Goal: Task Accomplishment & Management: Complete application form

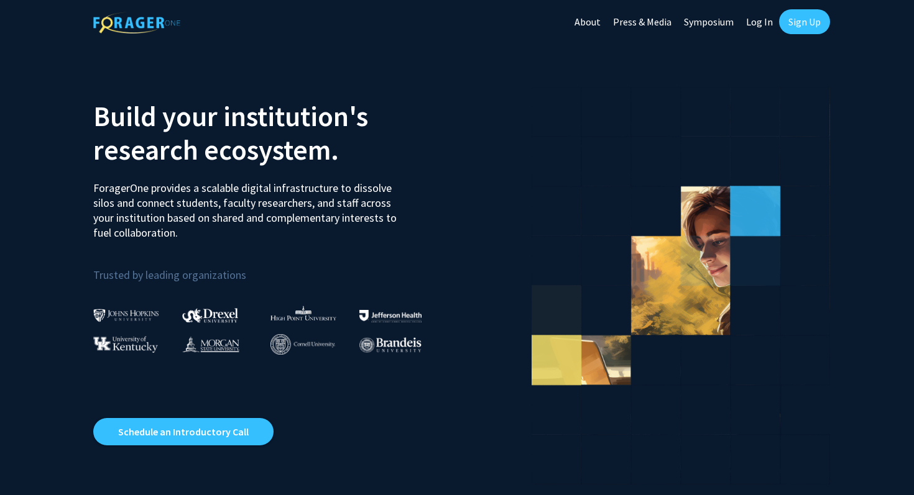
click at [799, 25] on link "Sign Up" at bounding box center [804, 21] width 51 height 25
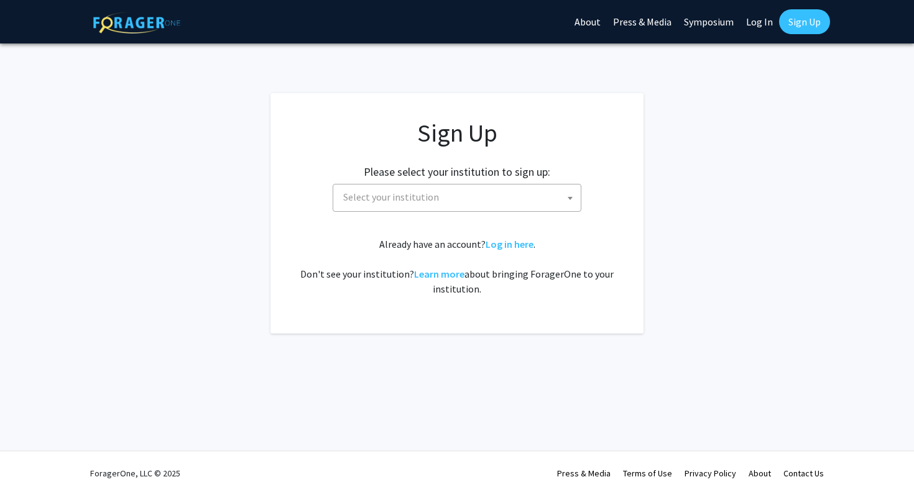
click at [363, 203] on span "Select your institution" at bounding box center [391, 197] width 96 height 12
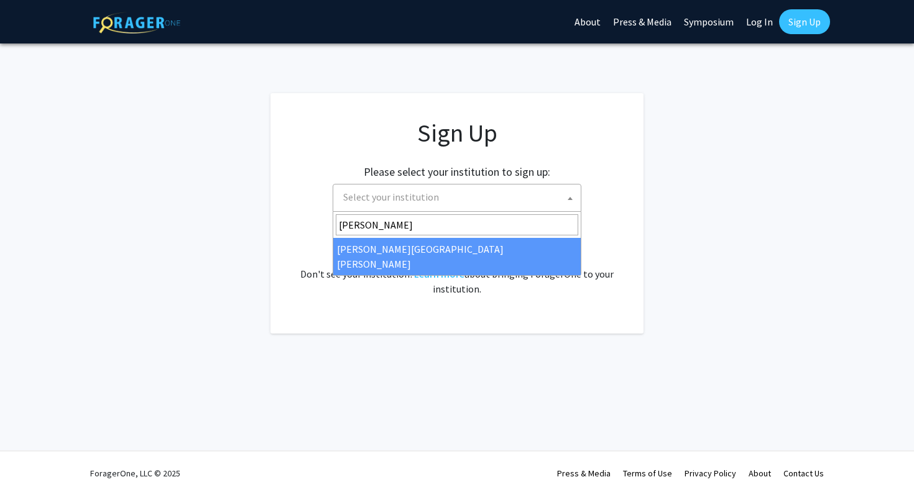
type input "johns"
select select "1"
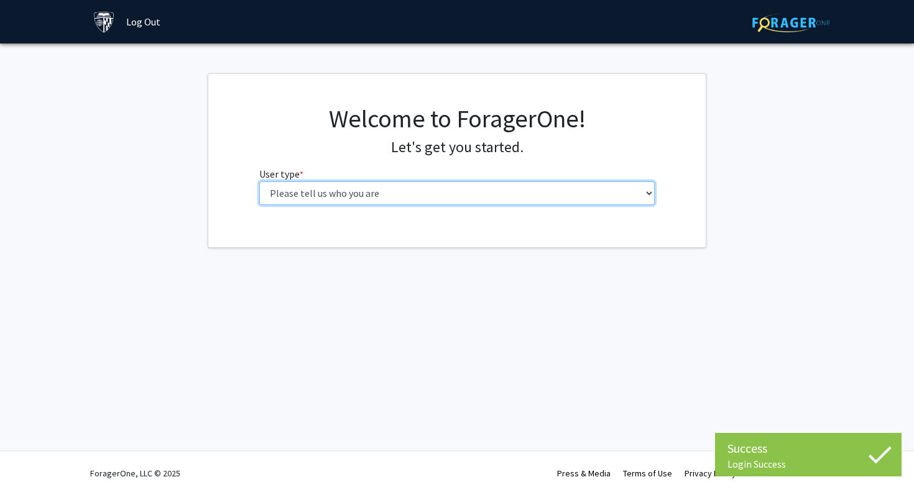
click at [380, 189] on select "Please tell us who you are Undergraduate Student Master's Student Doctoral Cand…" at bounding box center [457, 194] width 396 height 24
select select "1: undergrad"
click at [259, 182] on select "Please tell us who you are Undergraduate Student Master's Student Doctoral Cand…" at bounding box center [457, 194] width 396 height 24
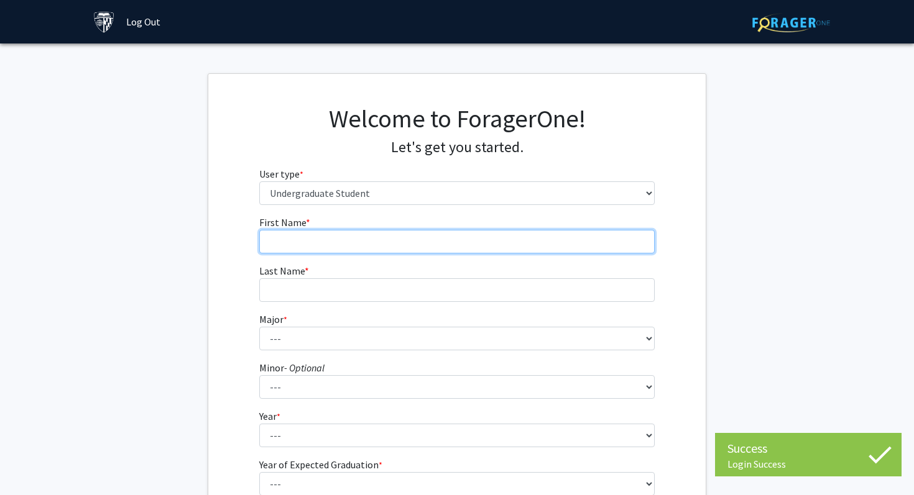
click at [359, 241] on input "First Name * required" at bounding box center [457, 242] width 396 height 24
type input "Rhianna"
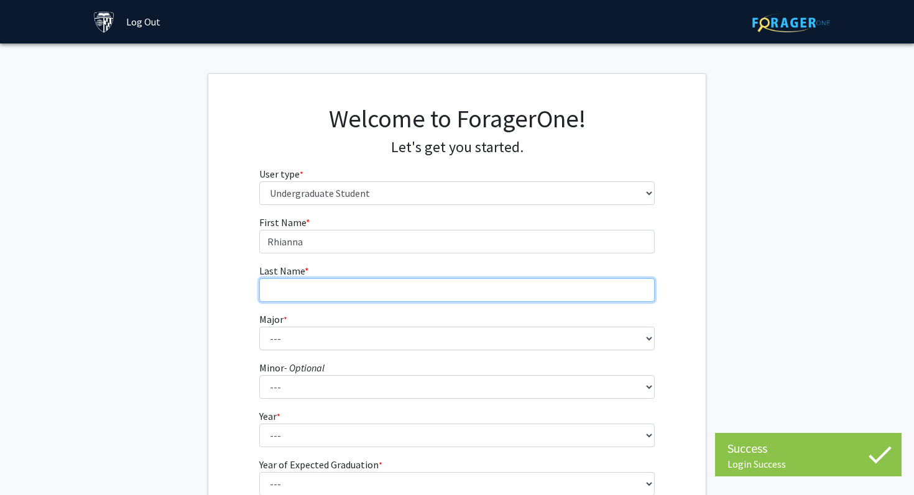
type input "LaBar"
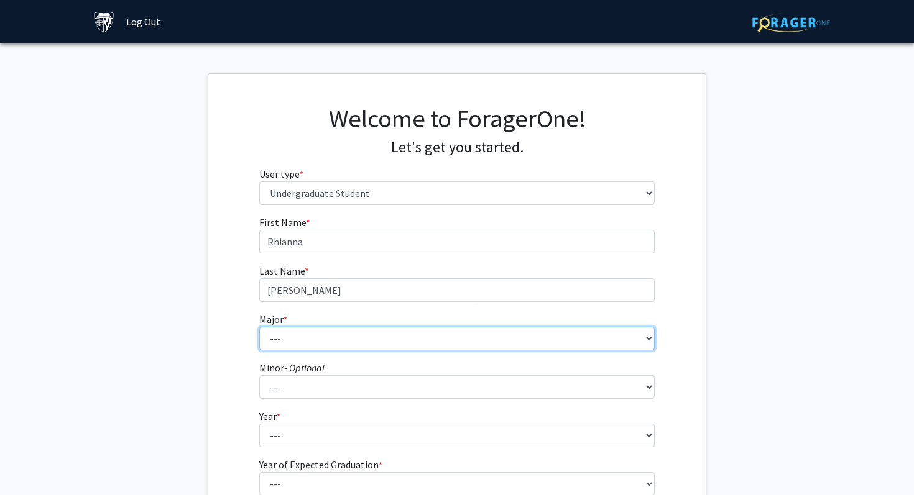
click at [311, 336] on select "--- Africana Studies Anthropology Applied Mathematics & Statistics Archaeology …" at bounding box center [457, 339] width 396 height 24
select select "41: 55"
click at [259, 327] on select "--- Africana Studies Anthropology Applied Mathematics & Statistics Archaeology …" at bounding box center [457, 339] width 396 height 24
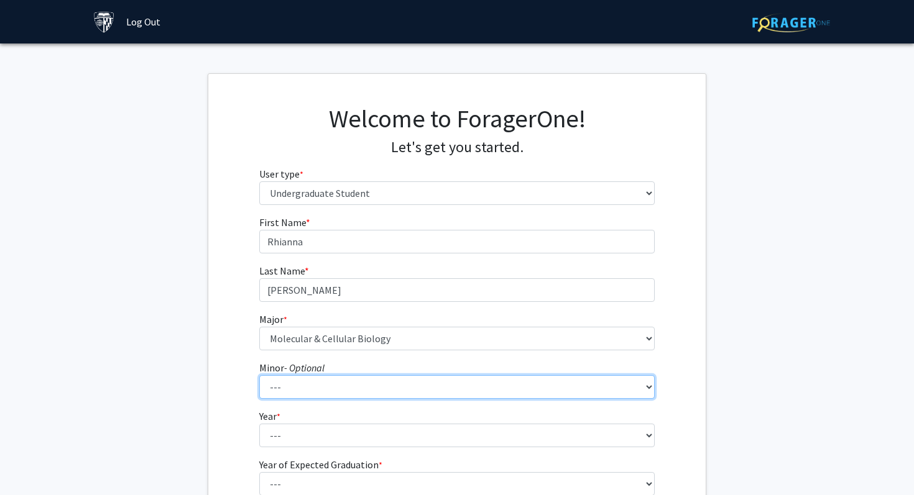
click at [393, 390] on select "--- Accounting and Financial Management Africana Studies Anthropology Applied M…" at bounding box center [457, 387] width 396 height 24
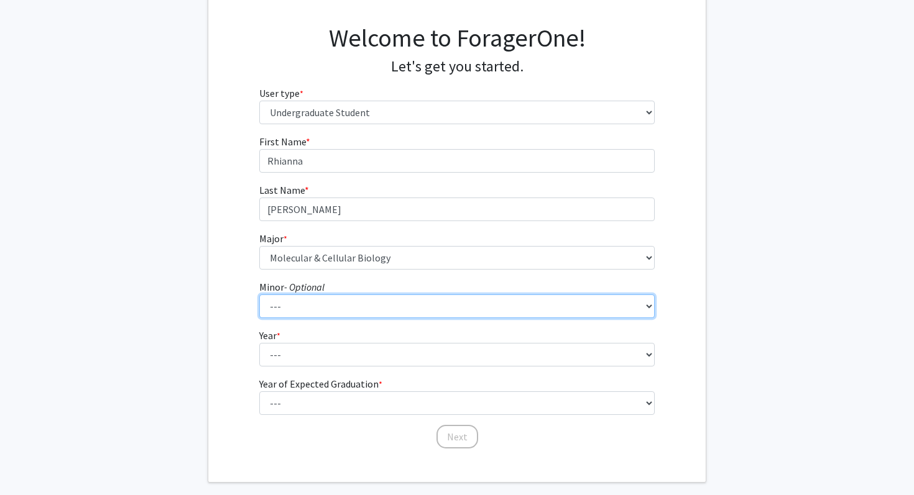
scroll to position [97, 0]
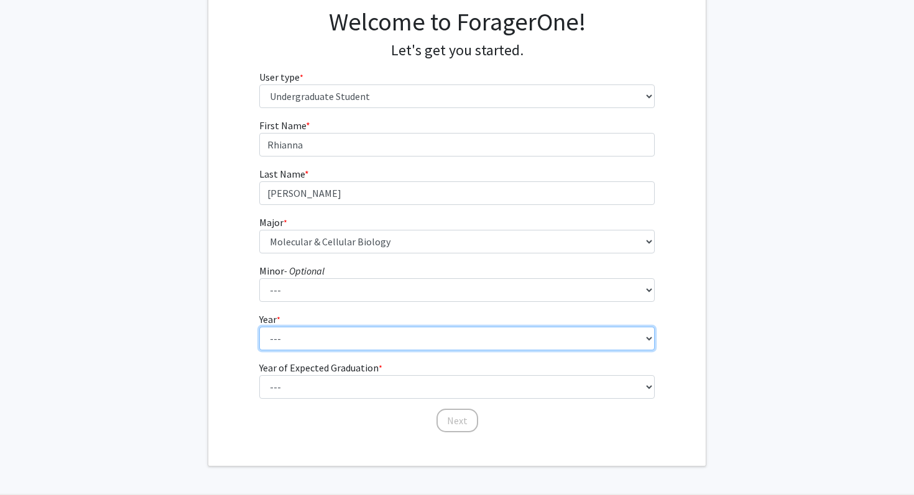
click at [453, 344] on select "--- First-year Sophomore Junior Senior Postbaccalaureate Certificate" at bounding box center [457, 339] width 396 height 24
select select "1: first-year"
click at [259, 327] on select "--- First-year Sophomore Junior Senior Postbaccalaureate Certificate" at bounding box center [457, 339] width 396 height 24
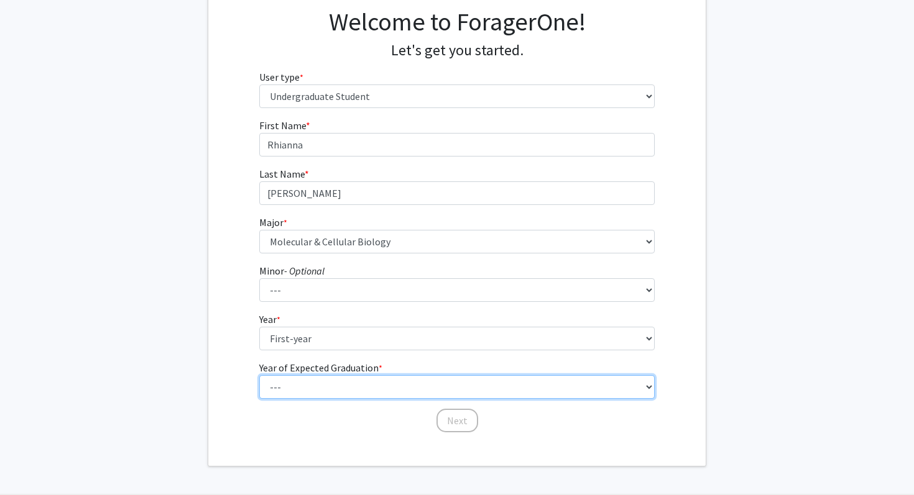
click at [351, 379] on select "--- 2025 2026 2027 2028 2029 2030 2031 2032 2033 2034" at bounding box center [457, 387] width 396 height 24
select select "5: 2029"
click at [259, 375] on select "--- 2025 2026 2027 2028 2029 2030 2031 2032 2033 2034" at bounding box center [457, 387] width 396 height 24
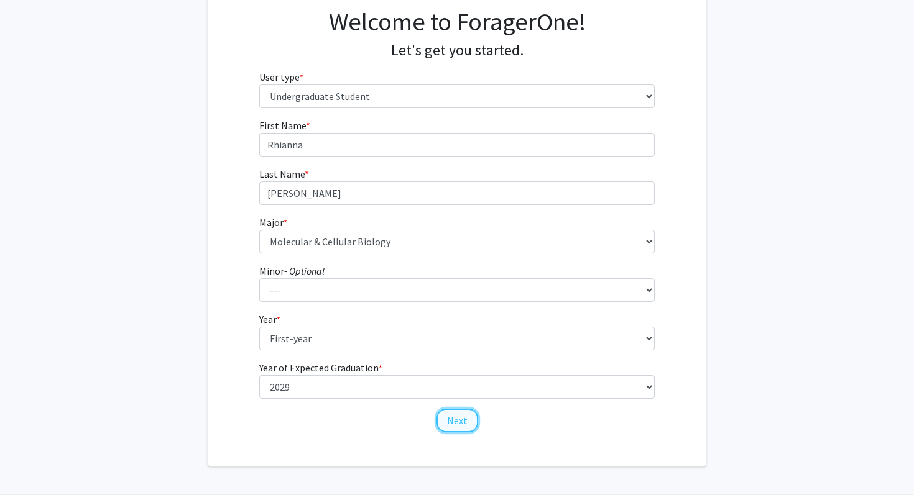
click at [467, 418] on button "Next" at bounding box center [457, 421] width 42 height 24
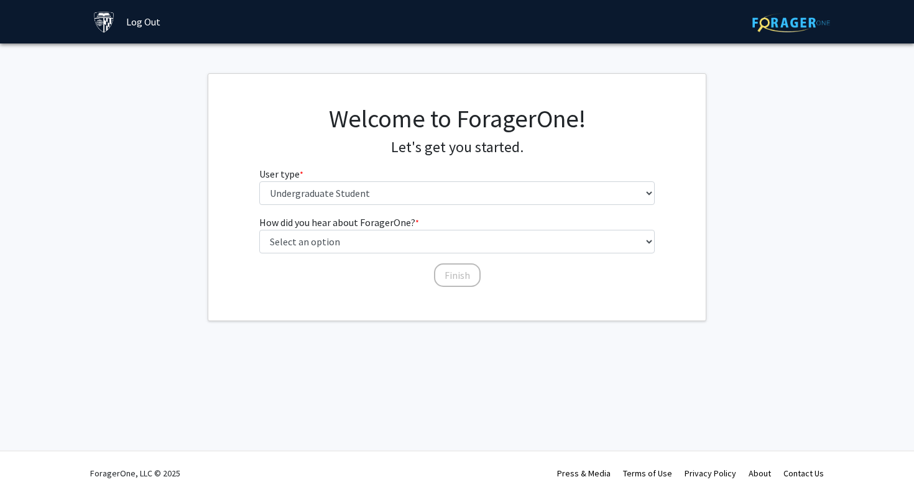
scroll to position [0, 0]
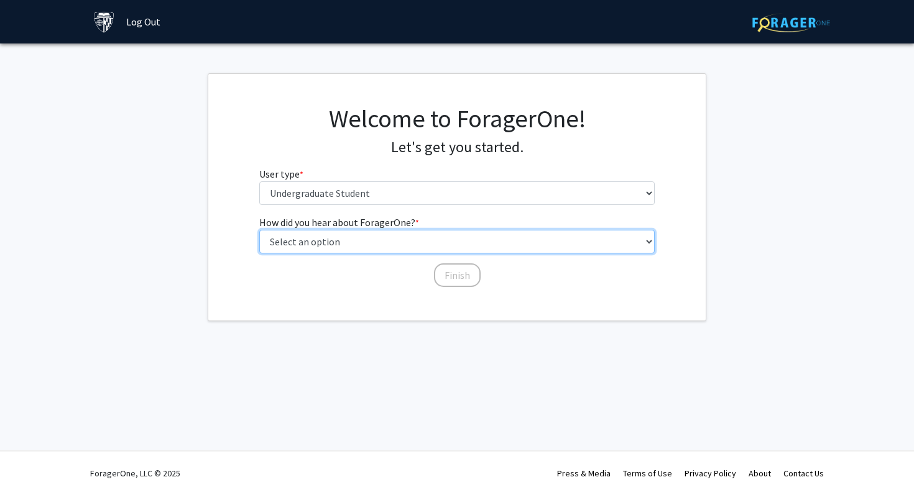
click at [383, 239] on select "Select an option Peer/student recommendation Faculty/staff recommendation Unive…" at bounding box center [457, 242] width 396 height 24
select select "2: faculty_recommendation"
click at [259, 230] on select "Select an option Peer/student recommendation Faculty/staff recommendation Unive…" at bounding box center [457, 242] width 396 height 24
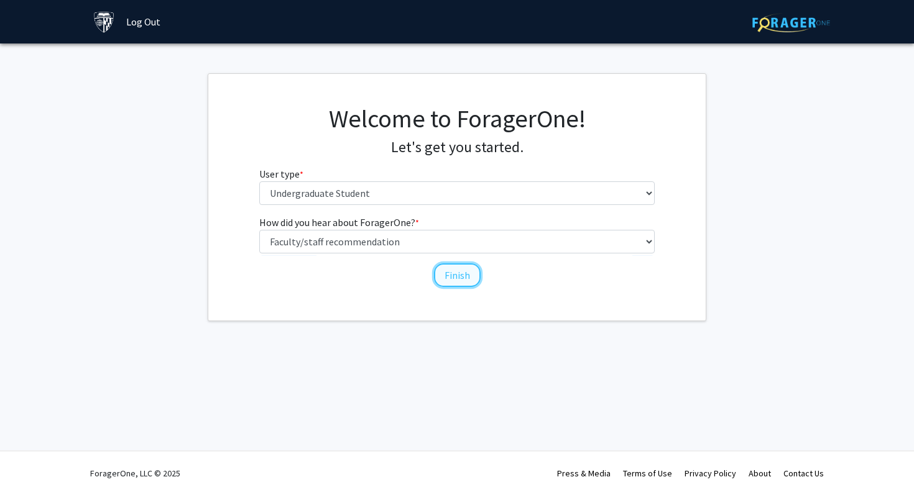
click at [445, 277] on button "Finish" at bounding box center [457, 276] width 47 height 24
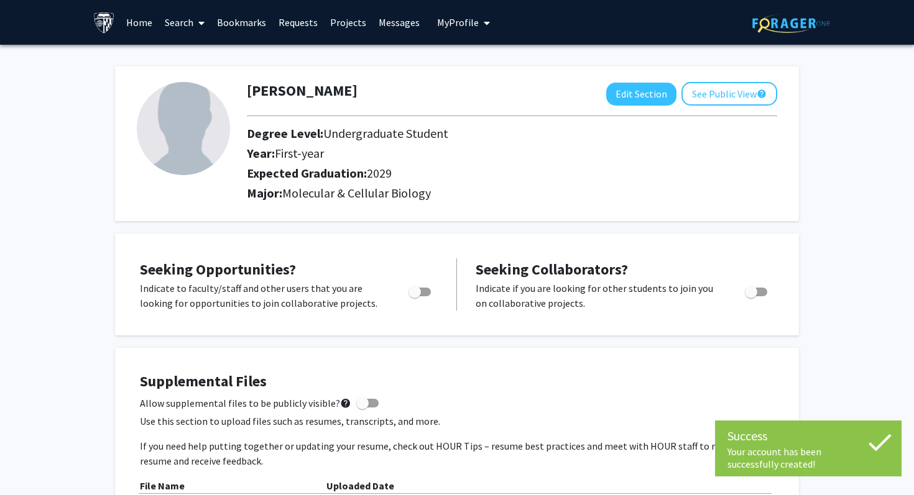
click at [194, 132] on img at bounding box center [183, 128] width 93 height 93
click at [450, 21] on span "My Profile" at bounding box center [458, 22] width 42 height 12
click at [471, 95] on link "Account Settings" at bounding box center [502, 96] width 112 height 15
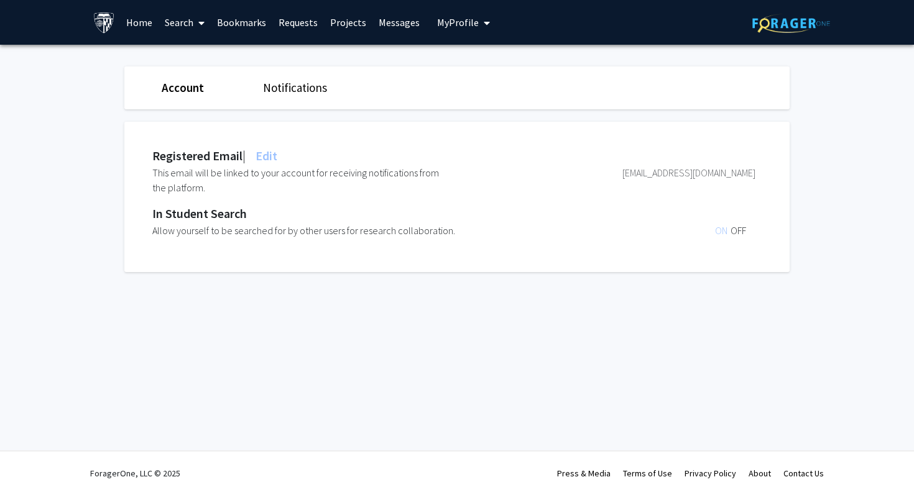
click at [272, 97] on div "Account Notifications" at bounding box center [457, 88] width 684 height 43
click at [197, 97] on div "Account Notifications" at bounding box center [457, 88] width 684 height 43
click at [180, 92] on link "Account" at bounding box center [183, 87] width 42 height 15
click at [446, 40] on button "My Profile" at bounding box center [463, 22] width 60 height 45
click at [477, 93] on link "Account Settings" at bounding box center [502, 96] width 112 height 15
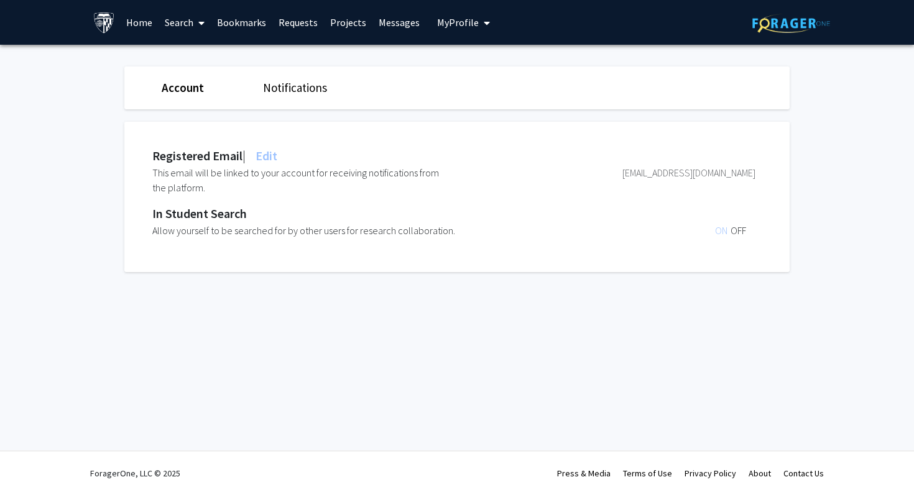
click at [463, 2] on button "My Profile" at bounding box center [463, 22] width 60 height 45
click at [466, 58] on div "Rhianna LaBar View Profile" at bounding box center [499, 64] width 106 height 27
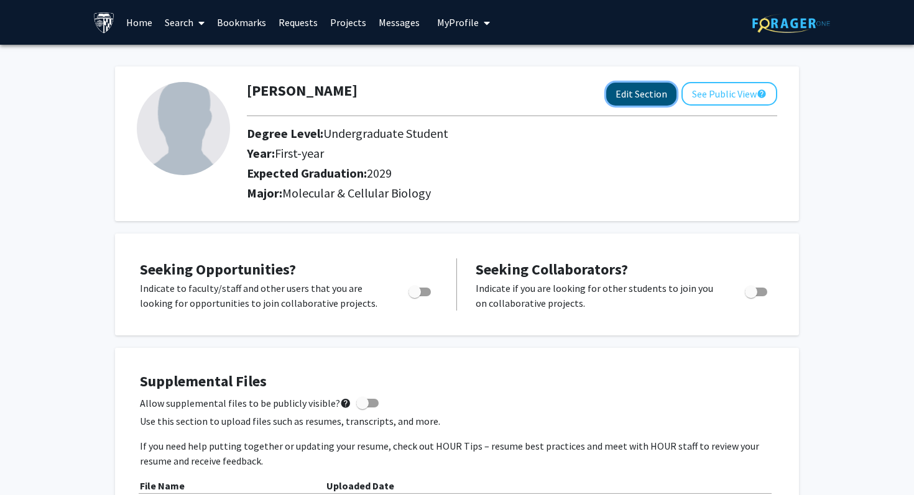
click at [633, 101] on button "Edit Section" at bounding box center [641, 94] width 70 height 23
select select "first-year"
select select "2029"
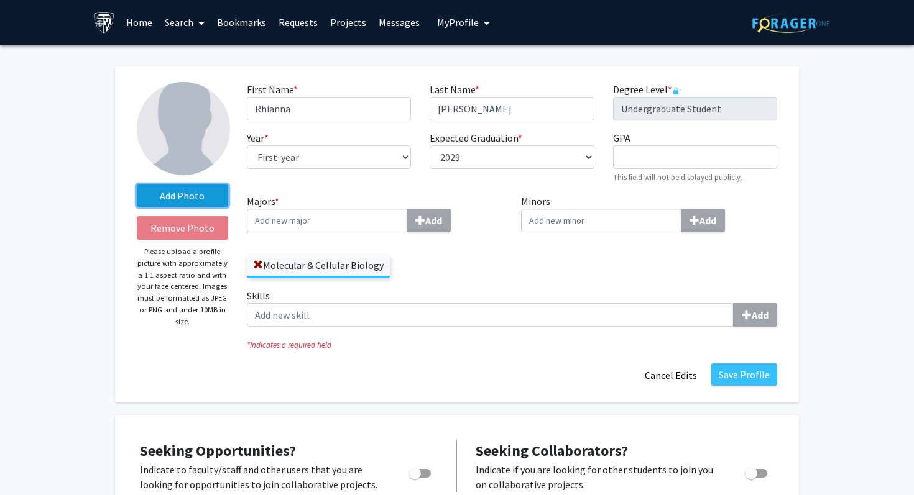
click at [211, 193] on label "Add Photo" at bounding box center [182, 196] width 91 height 22
click at [0, 0] on input "Add Photo" at bounding box center [0, 0] width 0 height 0
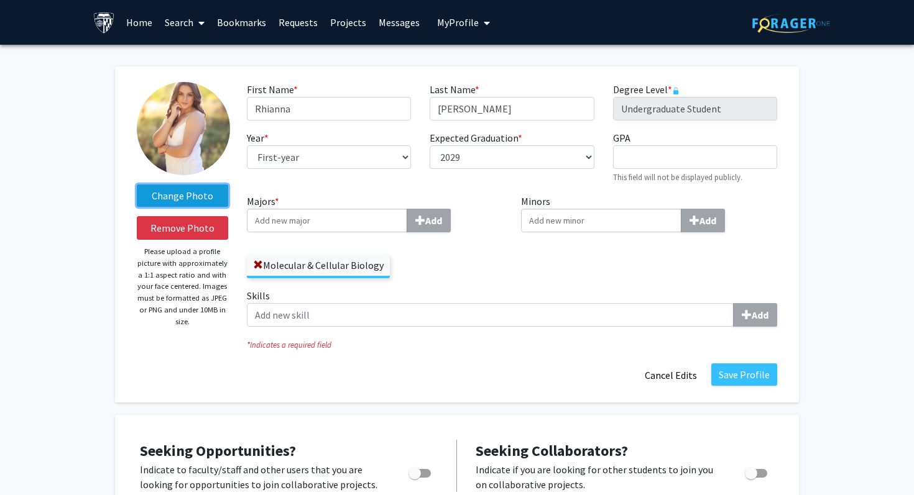
click at [169, 190] on label "Change Photo" at bounding box center [182, 196] width 91 height 22
click at [0, 0] on input "Change Photo" at bounding box center [0, 0] width 0 height 0
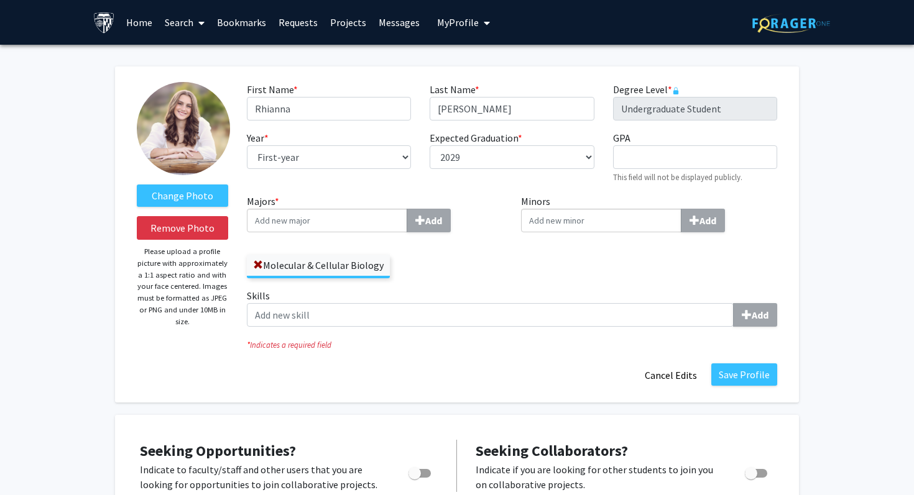
click at [323, 224] on input "Majors * Add" at bounding box center [327, 221] width 160 height 24
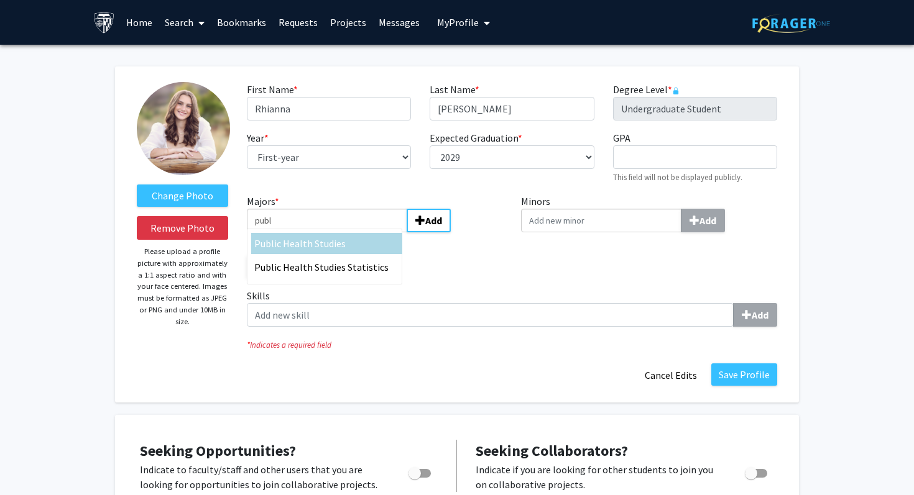
type input "publ"
click at [302, 247] on span "ic Health Studies" at bounding box center [309, 243] width 71 height 12
click at [302, 232] on input "publ" at bounding box center [327, 221] width 160 height 24
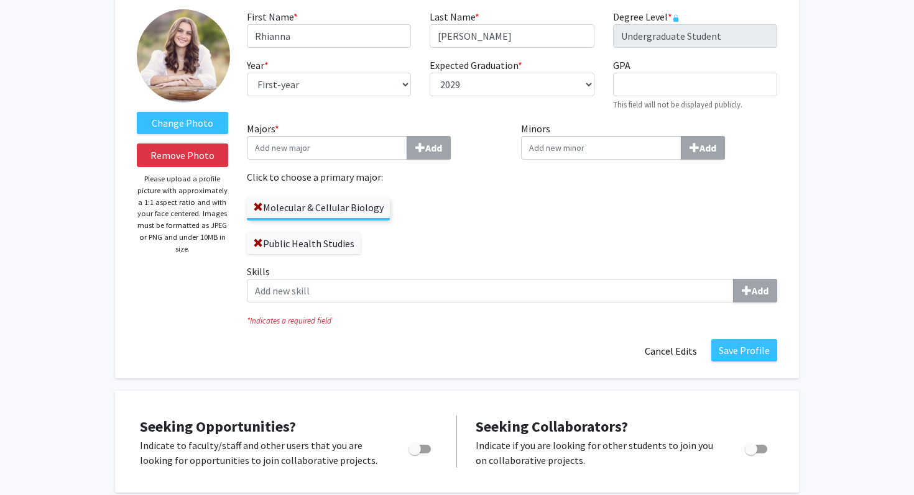
scroll to position [80, 0]
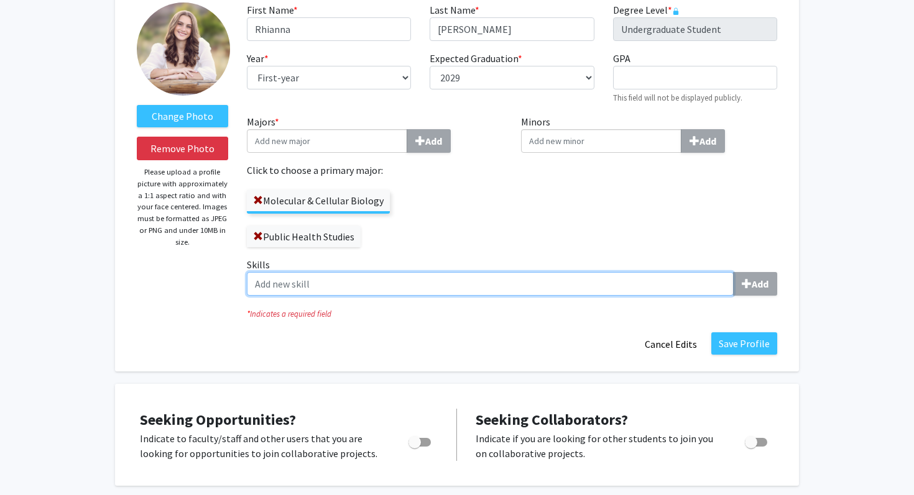
click at [558, 278] on input "Skills Add" at bounding box center [490, 284] width 487 height 24
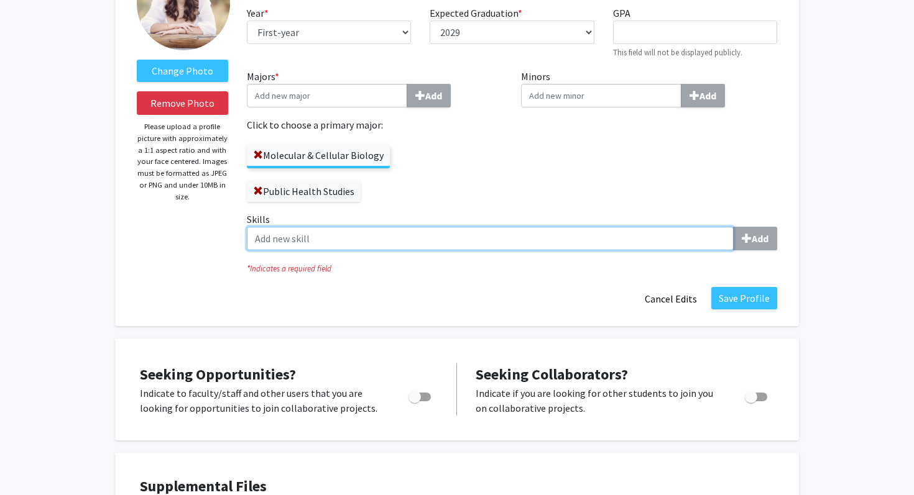
scroll to position [129, 0]
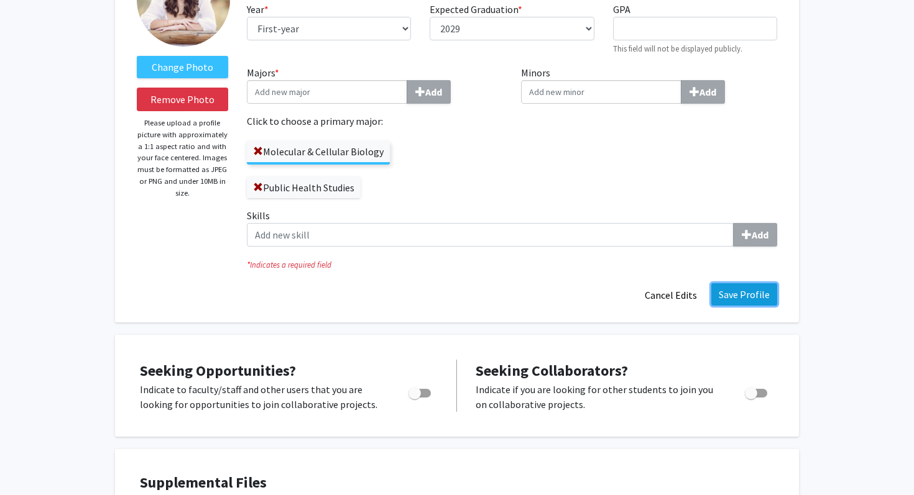
click at [735, 300] on button "Save Profile" at bounding box center [744, 294] width 66 height 22
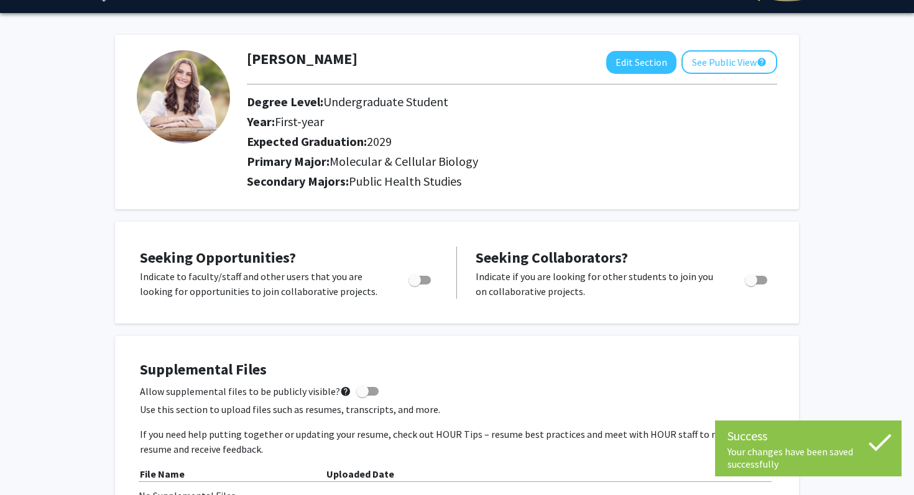
scroll to position [0, 0]
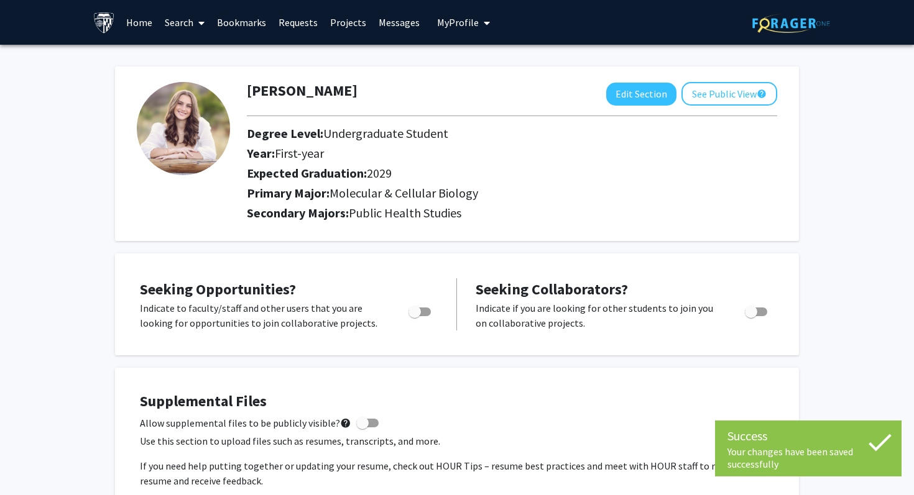
click at [183, 22] on link "Search" at bounding box center [185, 23] width 52 height 44
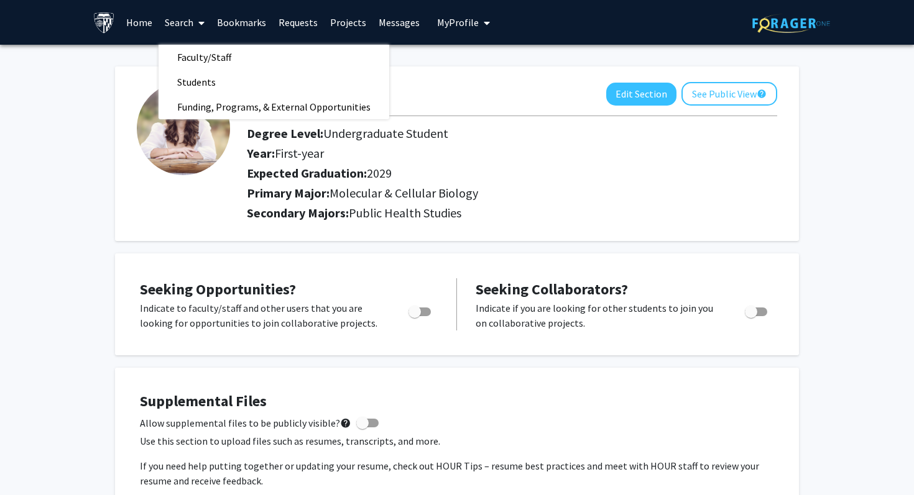
click at [136, 22] on link "Home" at bounding box center [139, 23] width 39 height 44
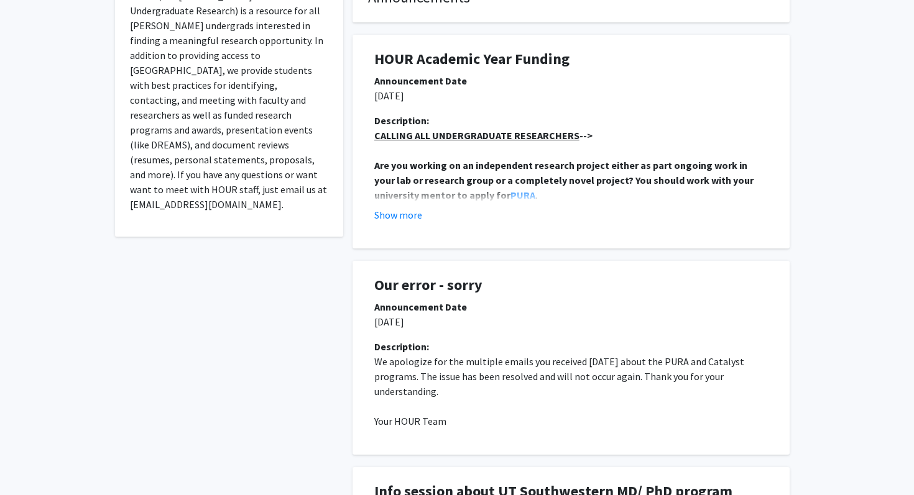
scroll to position [297, 0]
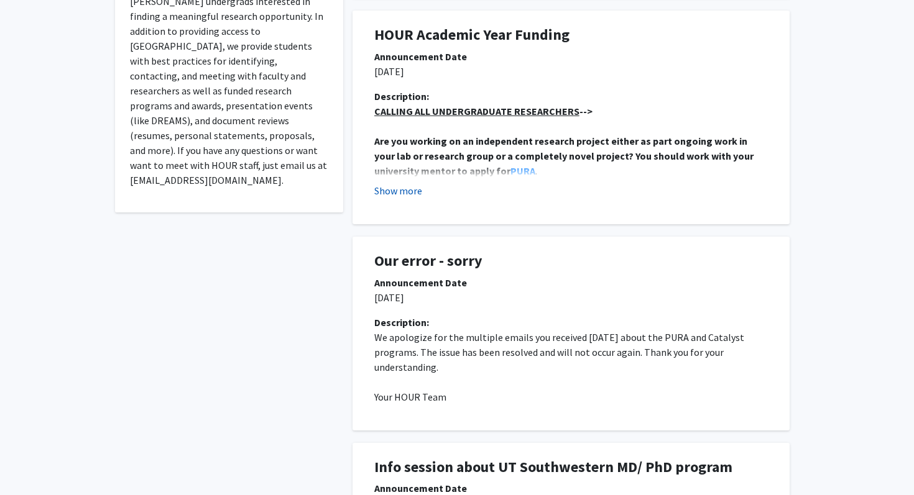
click at [406, 195] on button "Show more" at bounding box center [398, 190] width 48 height 15
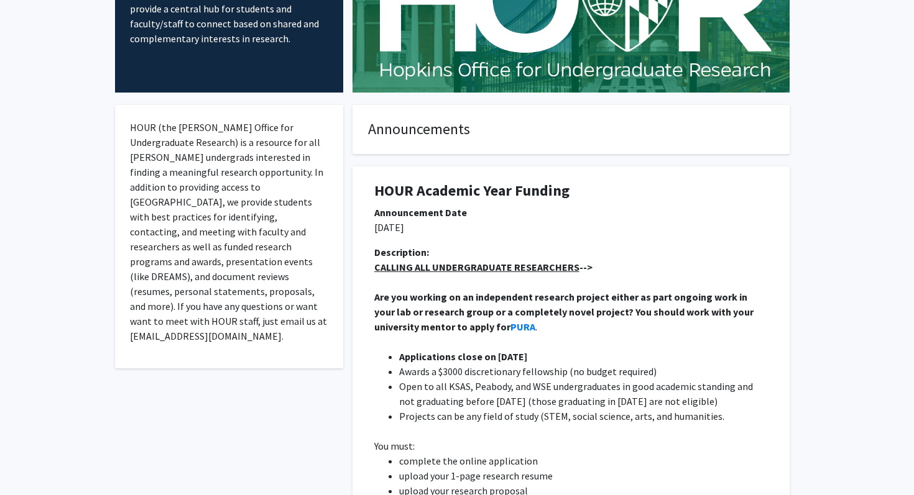
scroll to position [0, 0]
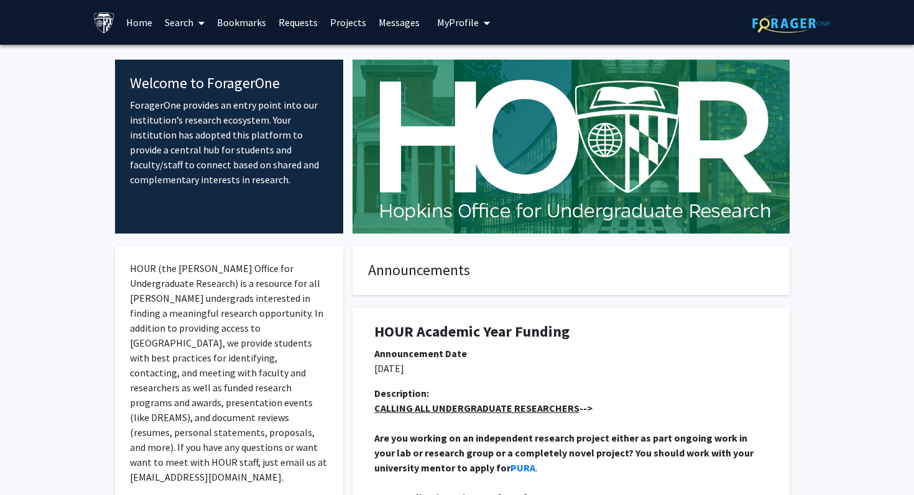
click at [190, 23] on link "Search" at bounding box center [185, 23] width 52 height 44
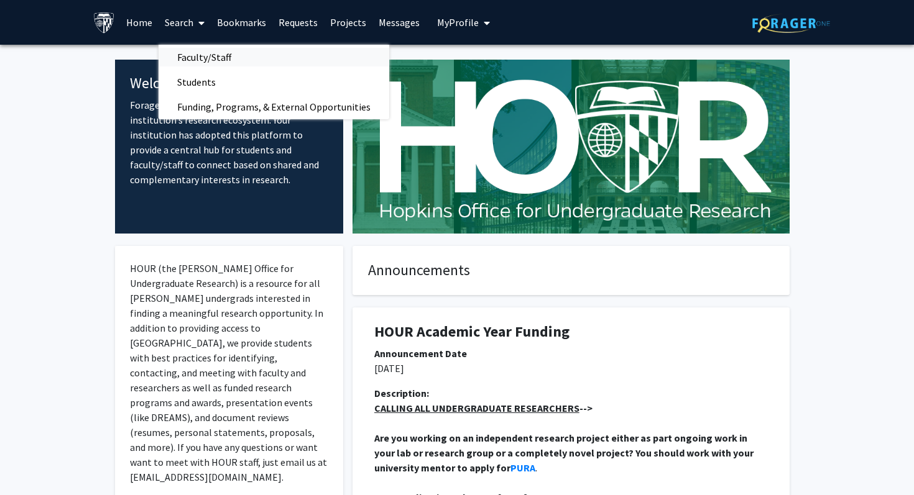
click at [233, 56] on span "Faculty/Staff" at bounding box center [204, 57] width 91 height 25
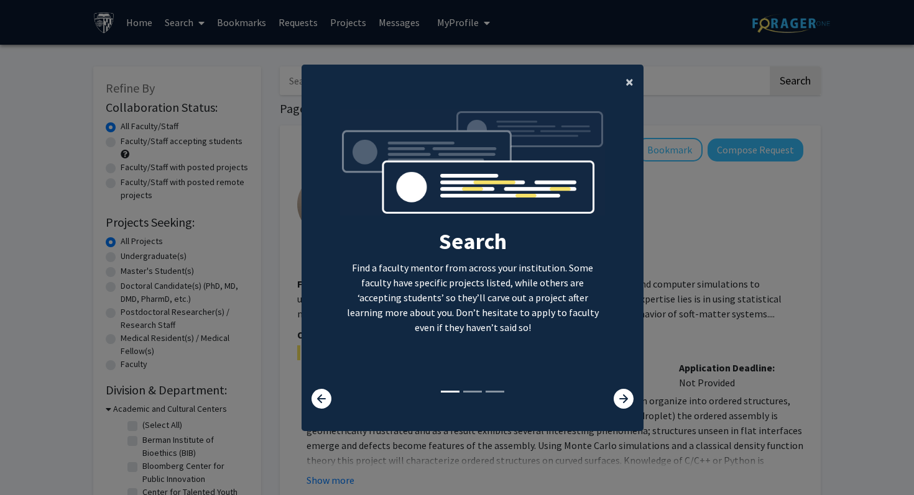
click at [623, 85] on button "×" at bounding box center [629, 82] width 28 height 35
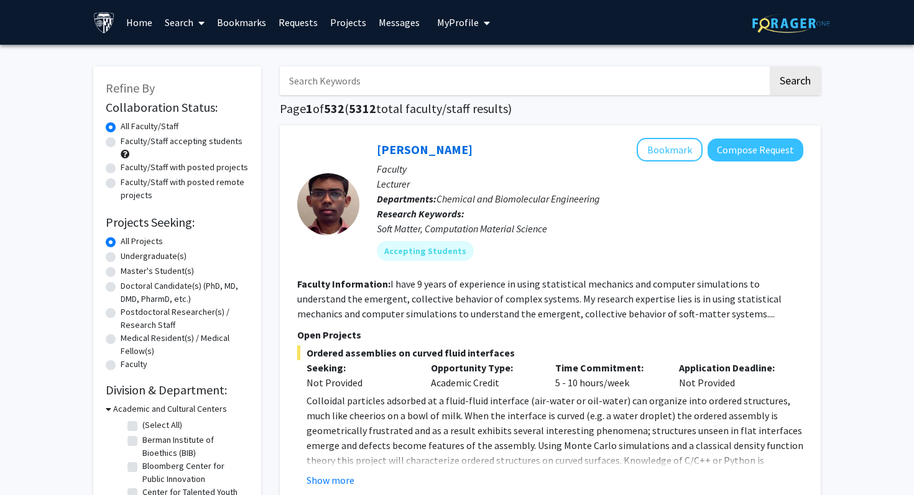
click at [364, 84] on input "Search Keywords" at bounding box center [524, 81] width 488 height 29
type input "hiv"
click at [770, 67] on button "Search" at bounding box center [795, 81] width 51 height 29
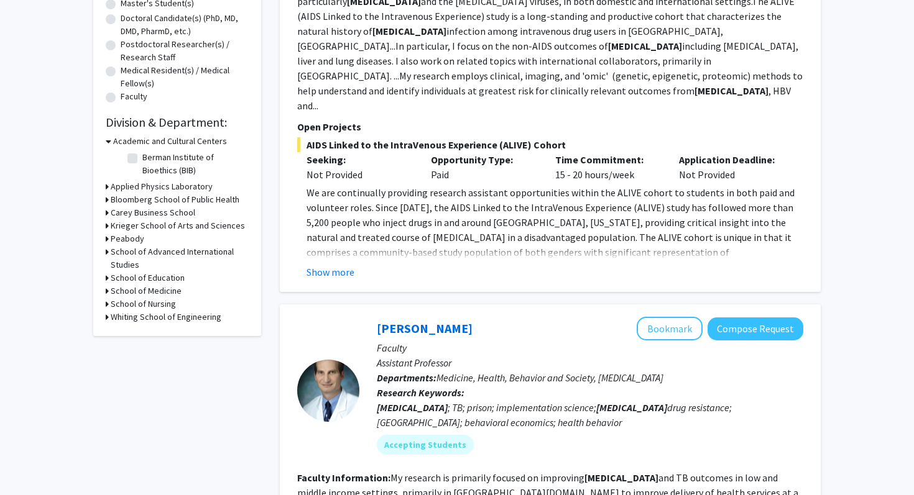
scroll to position [266, 0]
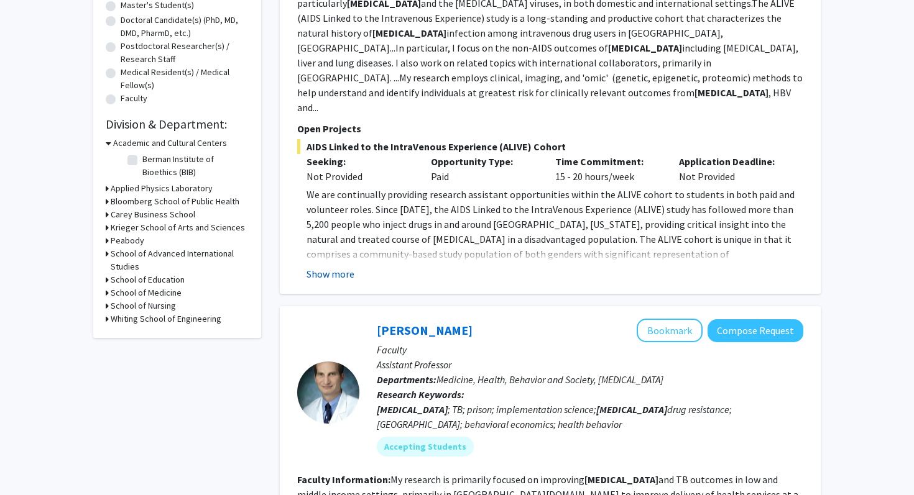
click at [332, 267] on button "Show more" at bounding box center [330, 274] width 48 height 15
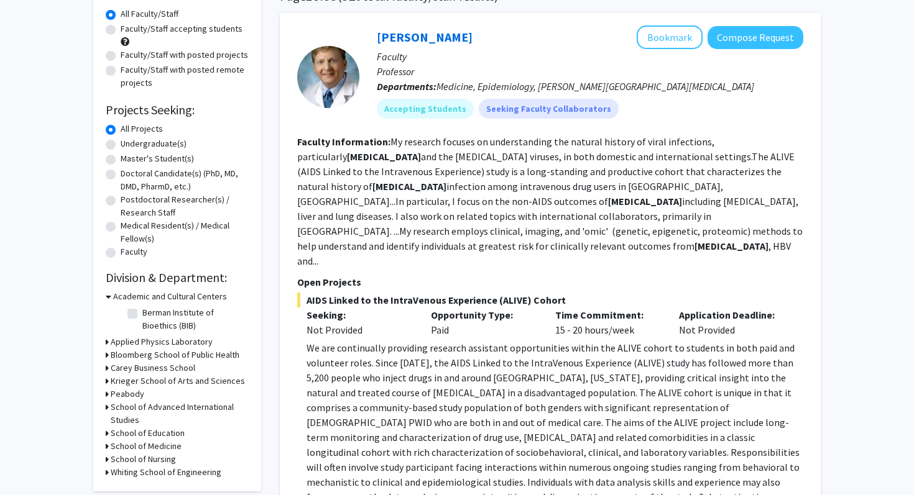
scroll to position [0, 0]
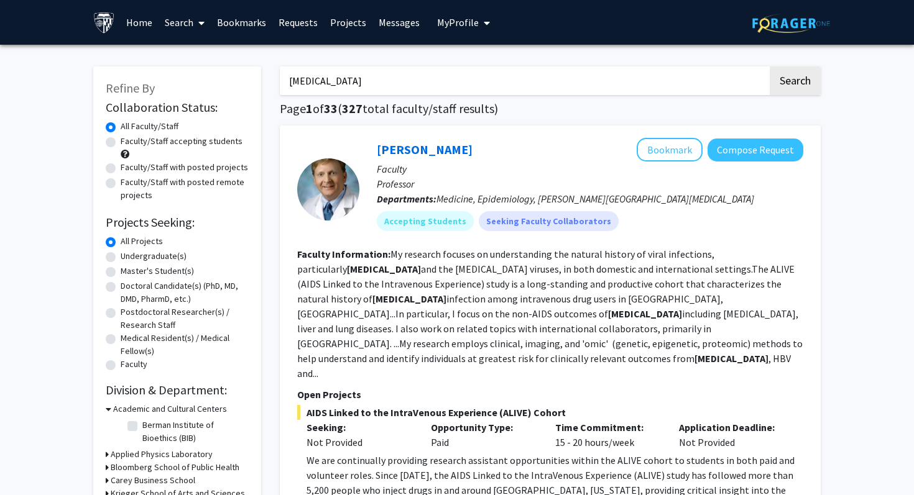
click at [100, 34] on link at bounding box center [106, 23] width 27 height 44
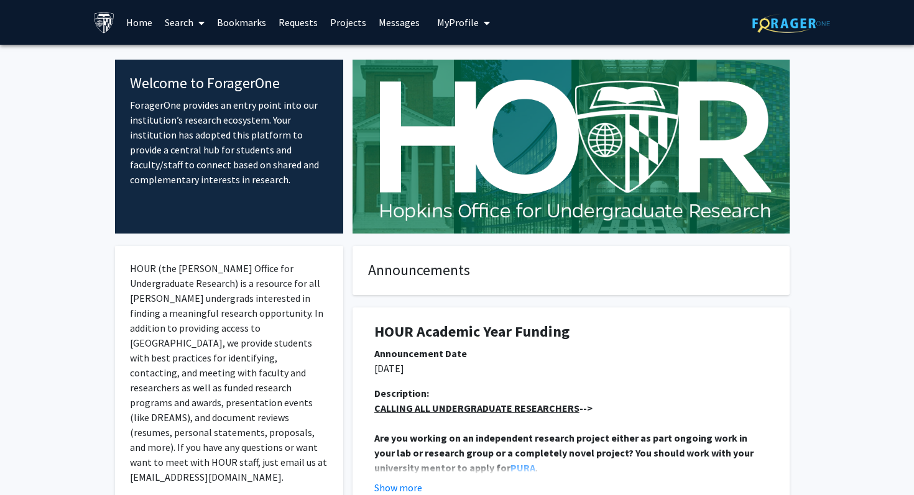
click at [459, 25] on span "My Profile" at bounding box center [458, 22] width 42 height 12
